Goal: Go to known website: Access a specific website the user already knows

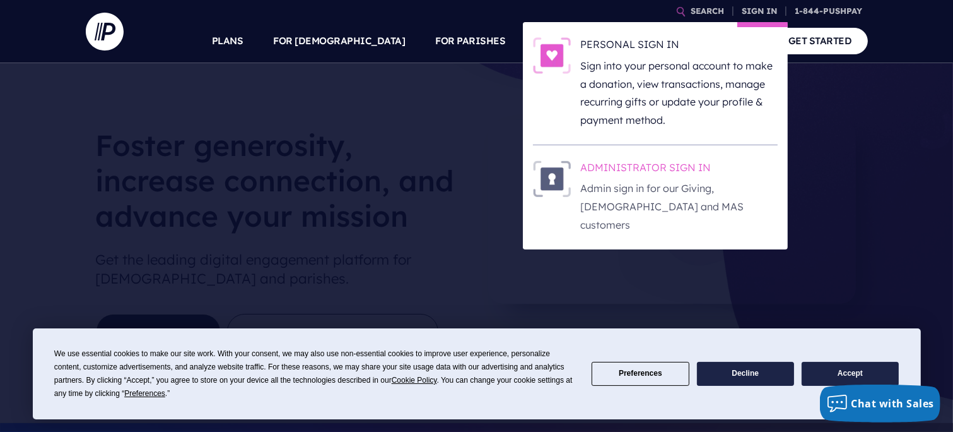
click at [620, 184] on p "Admin sign in for our Giving, [DEMOGRAPHIC_DATA] and MAS customers" at bounding box center [679, 206] width 197 height 54
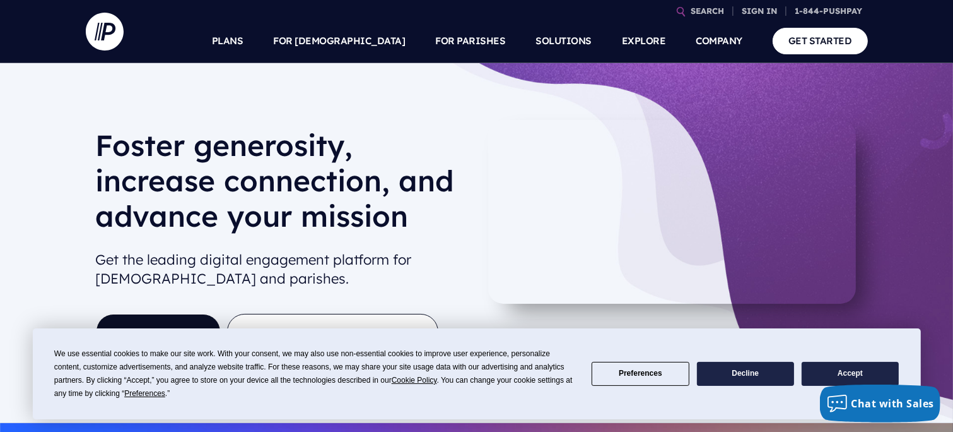
drag, startPoint x: 861, startPoint y: 368, endPoint x: 856, endPoint y: 362, distance: 8.6
click at [860, 367] on button "Accept" at bounding box center [850, 374] width 97 height 25
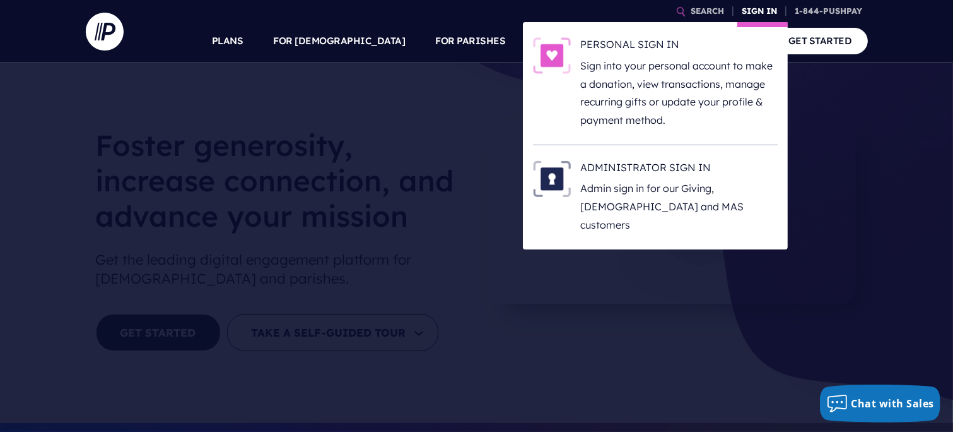
click at [754, 9] on link "SIGN IN" at bounding box center [760, 11] width 45 height 22
click at [649, 187] on p "Admin sign in for our Giving, [DEMOGRAPHIC_DATA] and MAS customers" at bounding box center [679, 206] width 197 height 54
